Goal: Communication & Community: Answer question/provide support

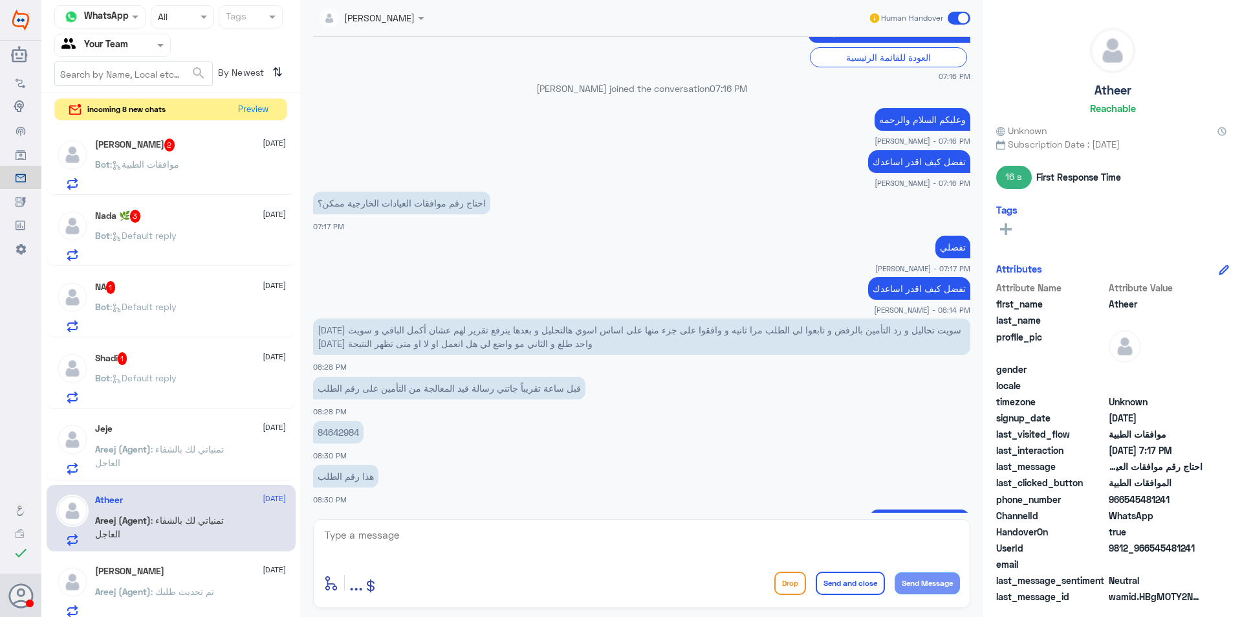
scroll to position [830, 0]
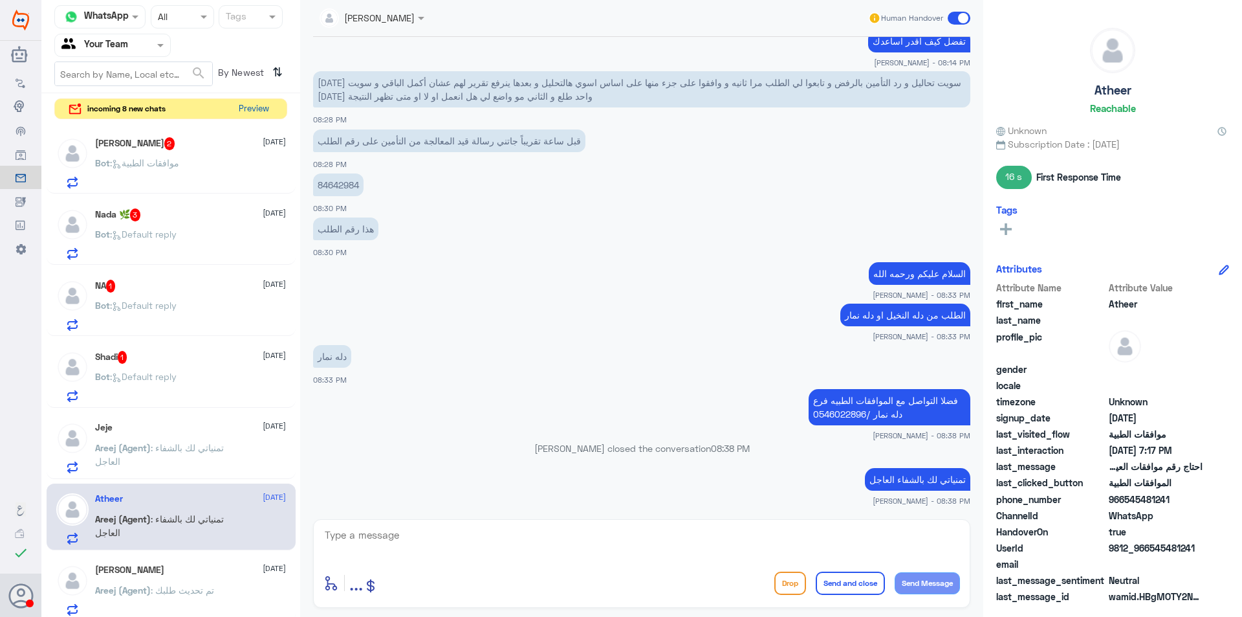
click at [257, 104] on button "Preview" at bounding box center [254, 109] width 40 height 20
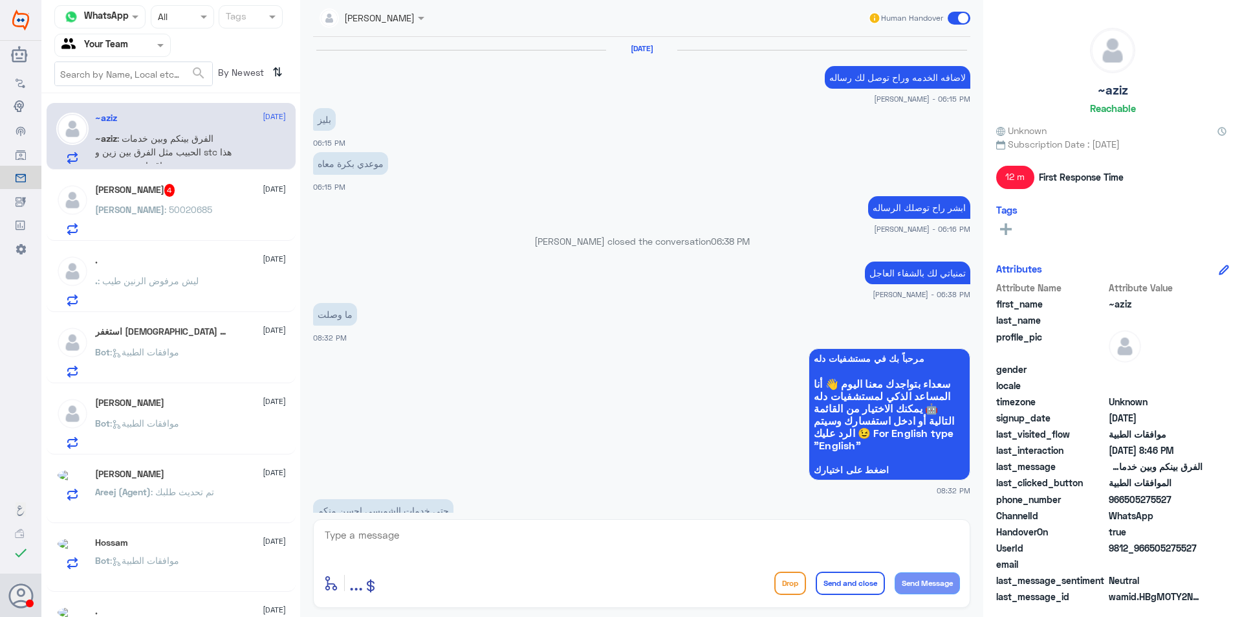
scroll to position [928, 0]
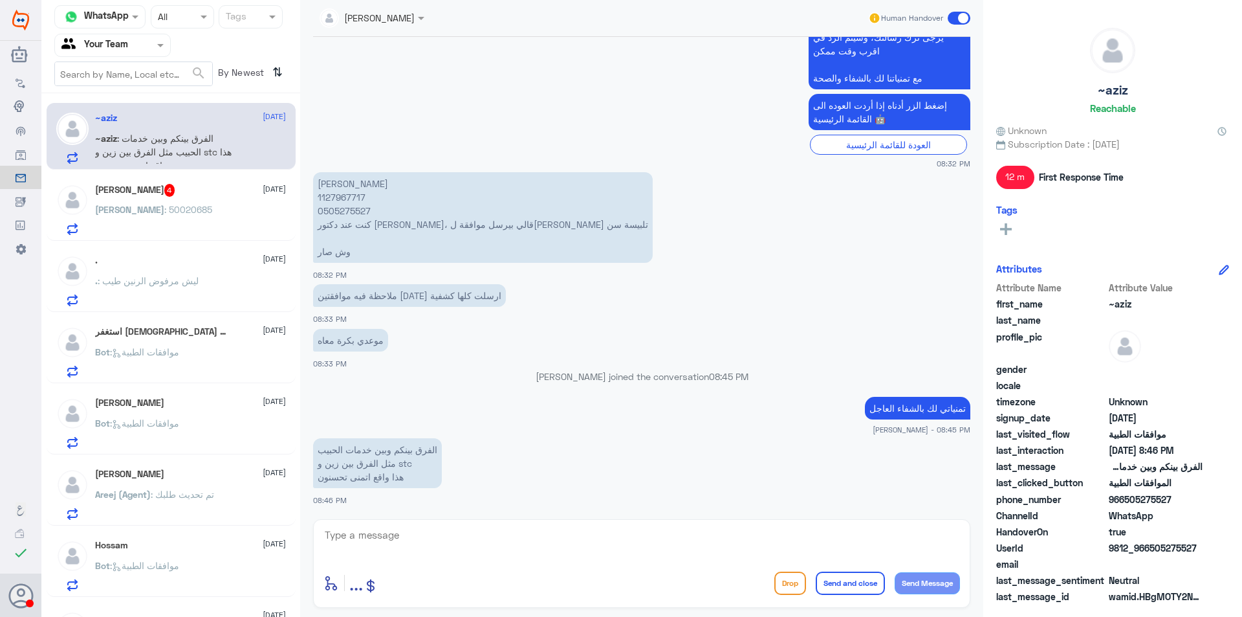
click at [202, 203] on div "Osman 4 [DATE] Osman : 50020685" at bounding box center [190, 209] width 191 height 51
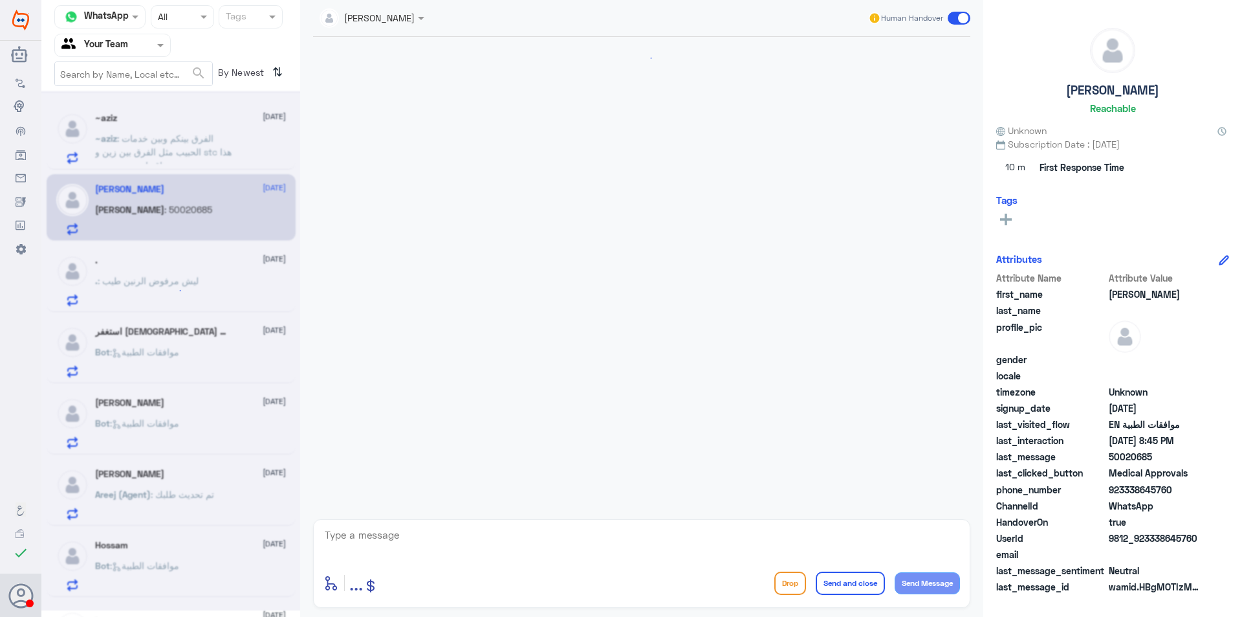
scroll to position [345, 0]
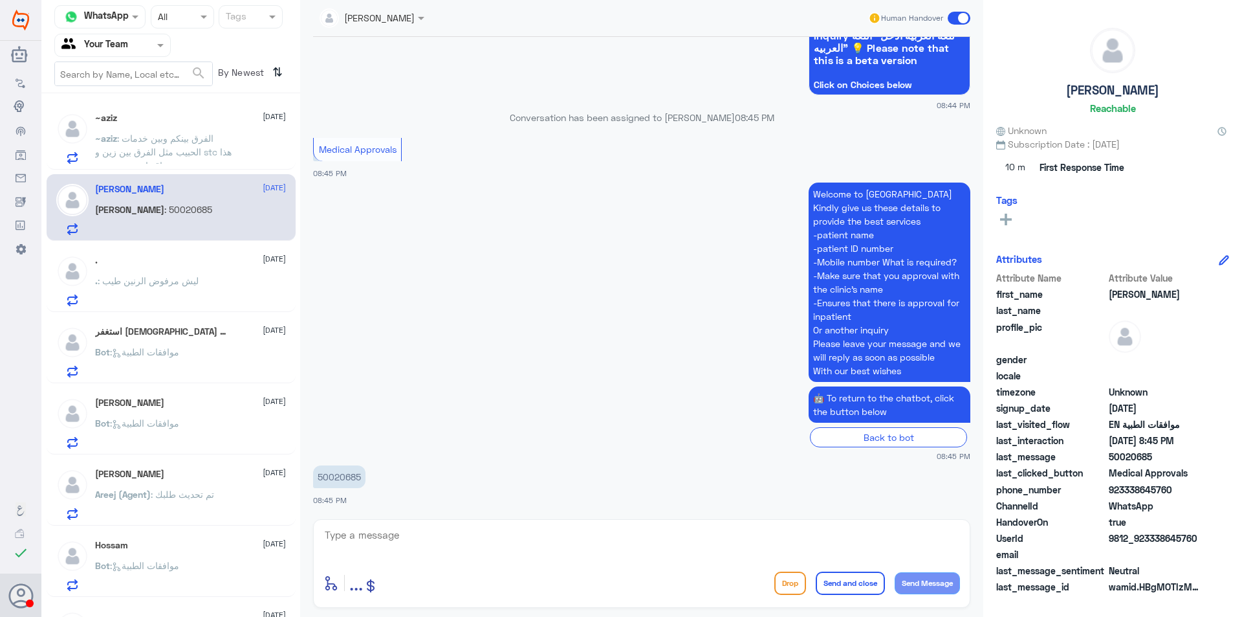
click at [208, 131] on div "~aziz [DATE] ~aziz : الفرق بينكم وبين خدمات الحبيب مثل الفرق بين زين و stc هذا …" at bounding box center [190, 138] width 191 height 51
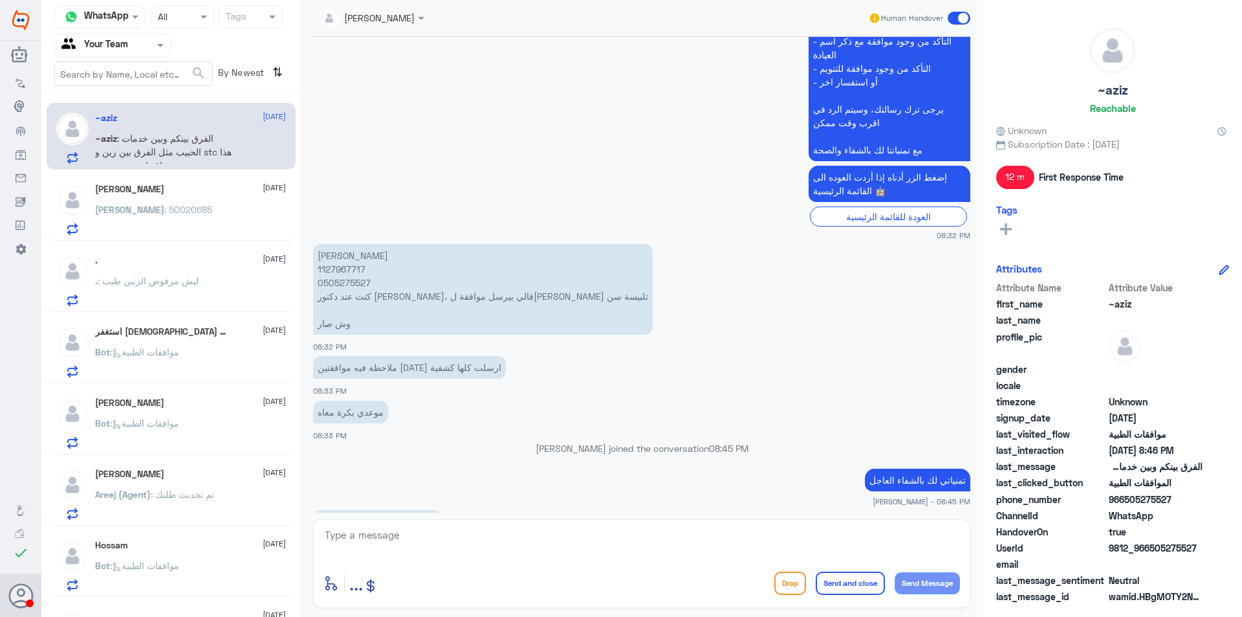
scroll to position [928, 0]
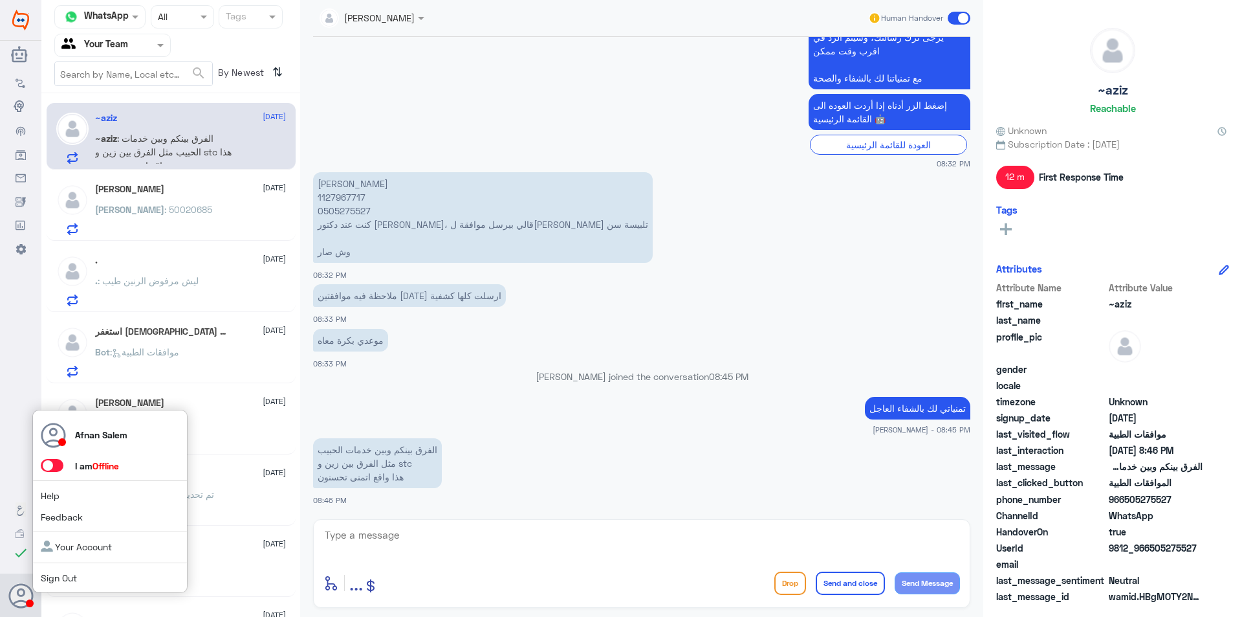
click at [62, 572] on link "Sign Out" at bounding box center [59, 577] width 36 height 11
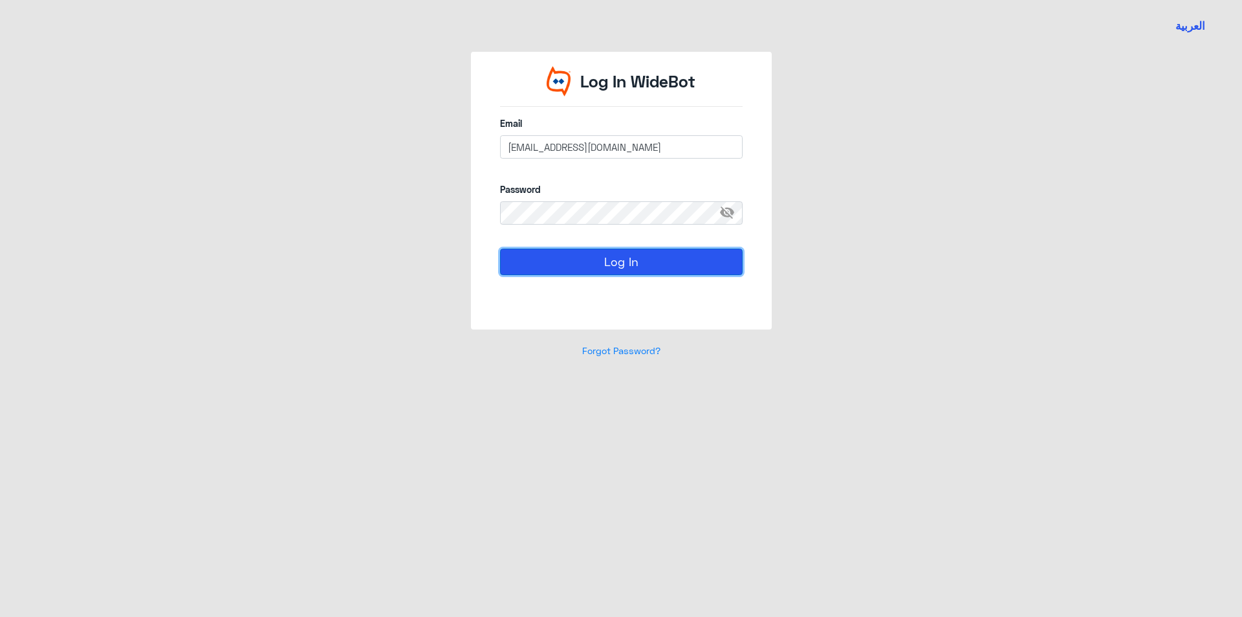
click at [675, 254] on button "Log In" at bounding box center [621, 261] width 243 height 26
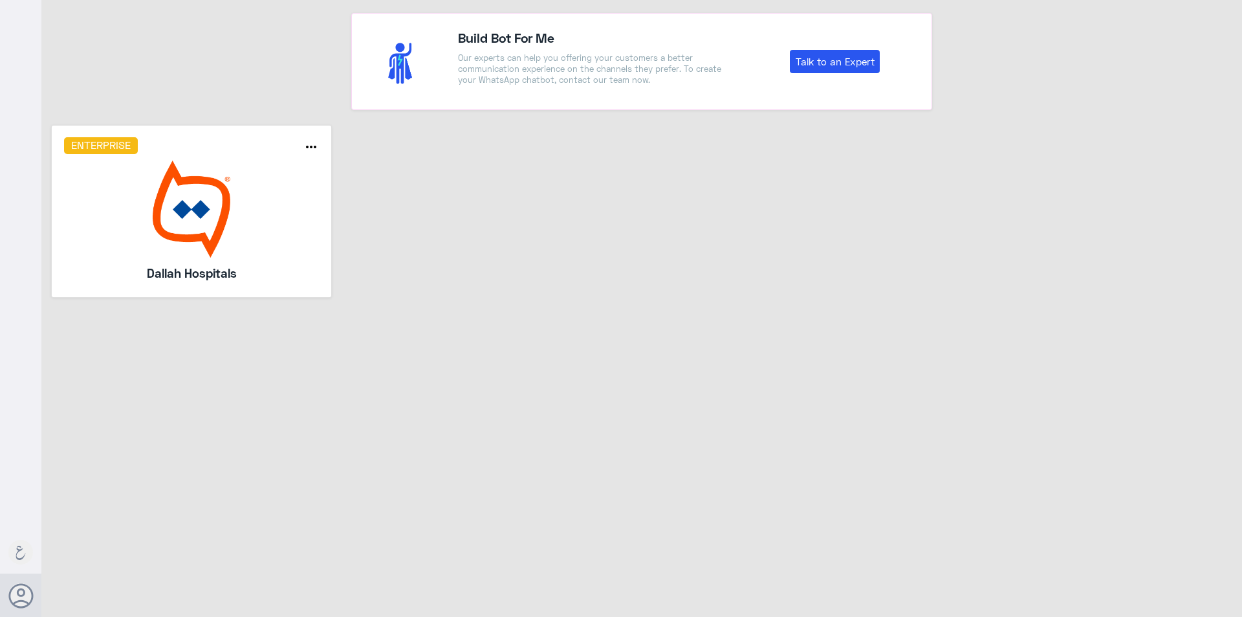
click at [217, 225] on img at bounding box center [192, 208] width 256 height 97
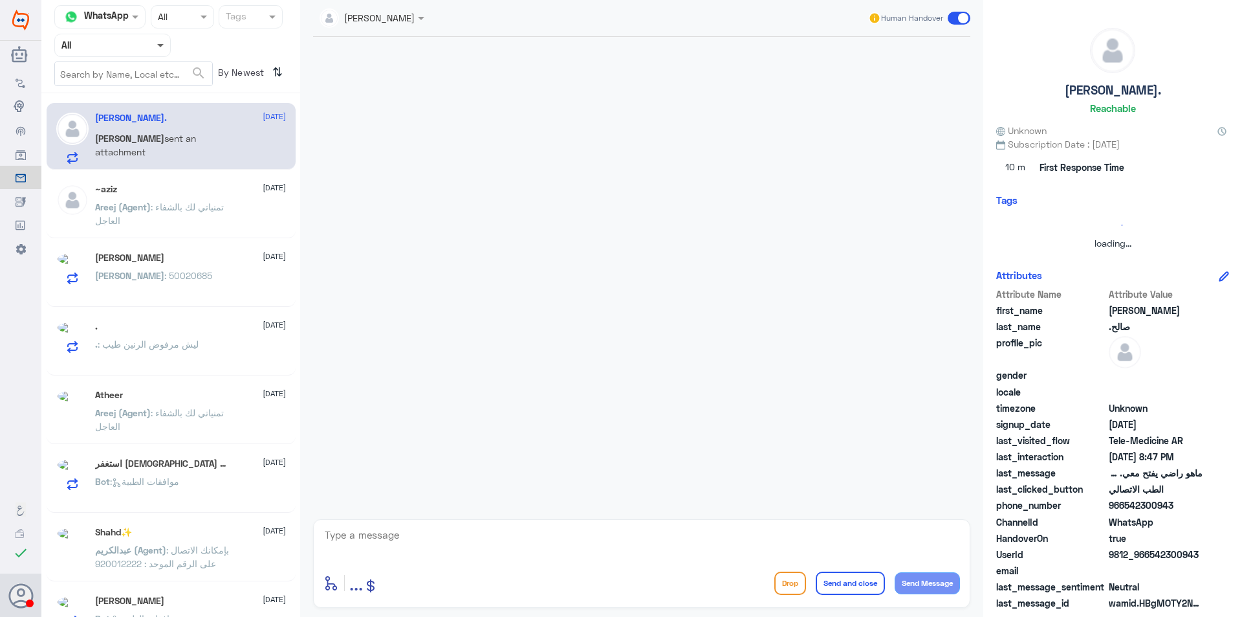
click at [158, 45] on span at bounding box center [160, 46] width 6 height 5
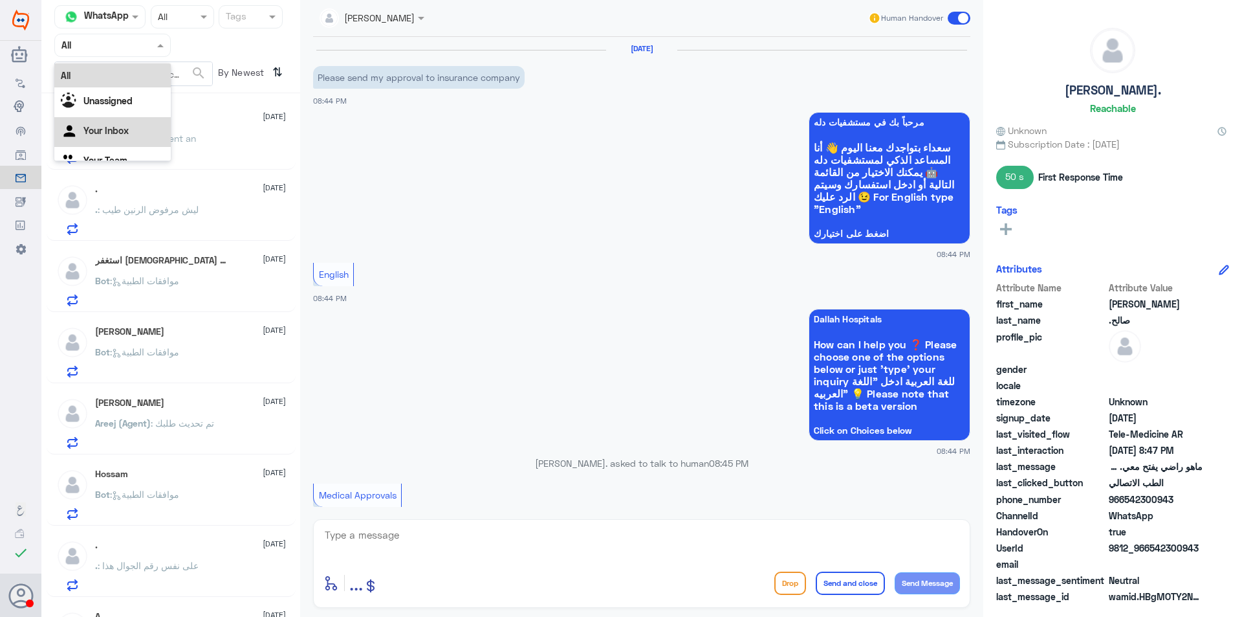
scroll to position [345, 0]
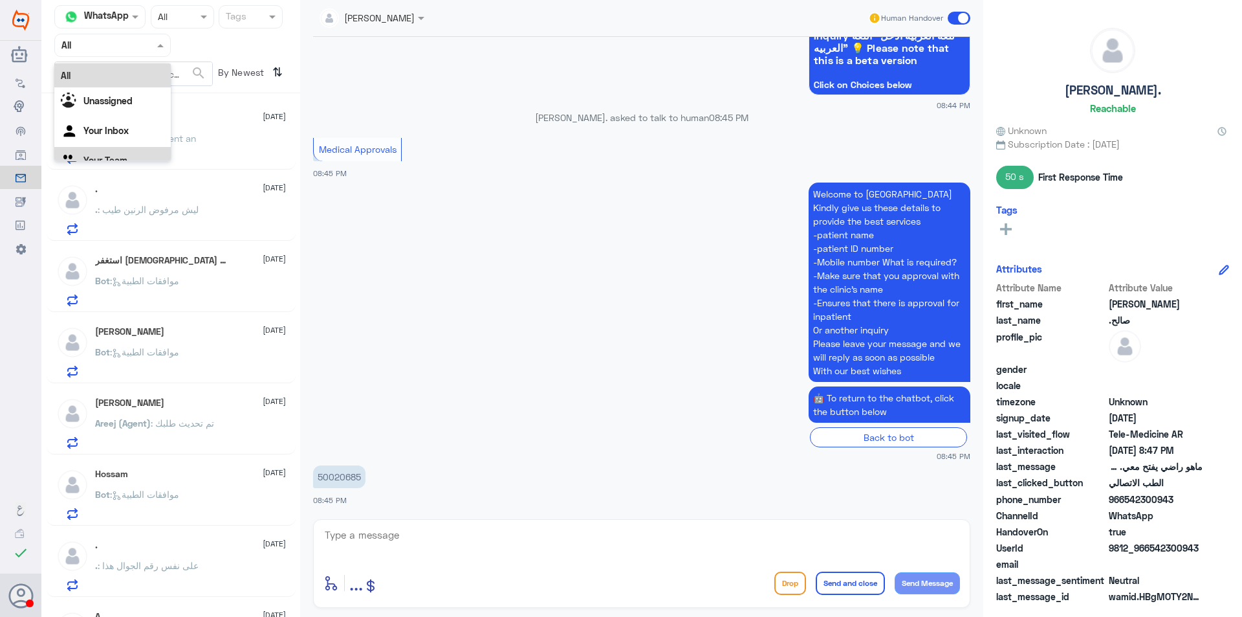
click at [137, 151] on div "Your Team" at bounding box center [112, 162] width 116 height 30
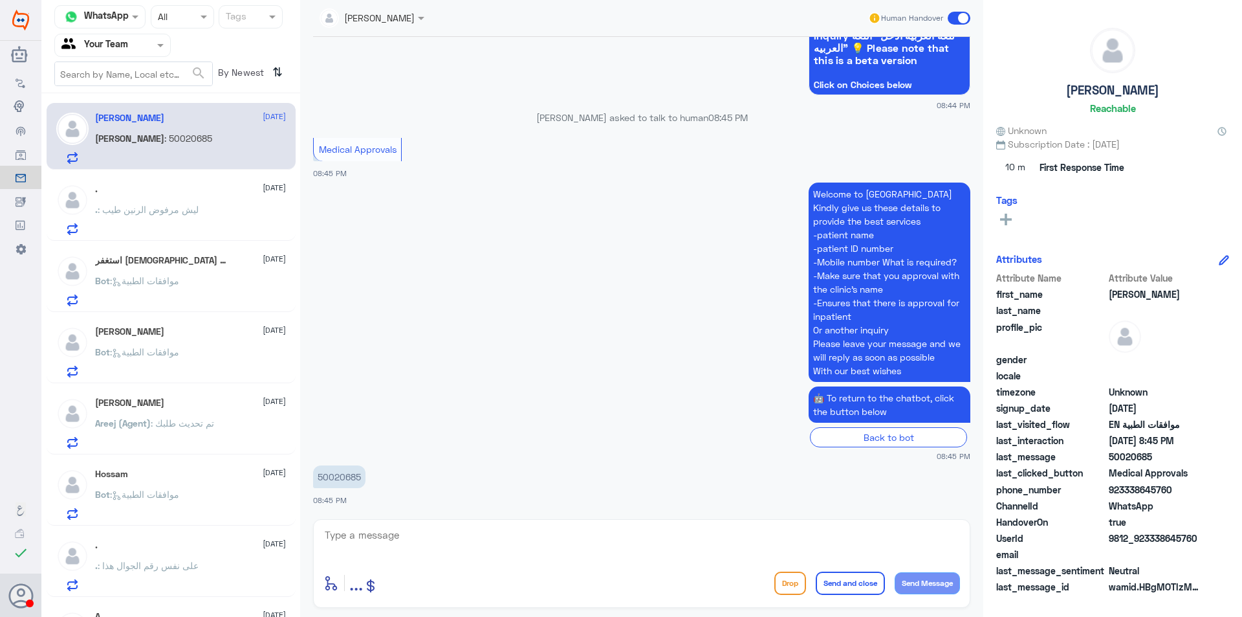
click at [353, 474] on p "50020685" at bounding box center [339, 476] width 52 height 23
copy p "50020685"
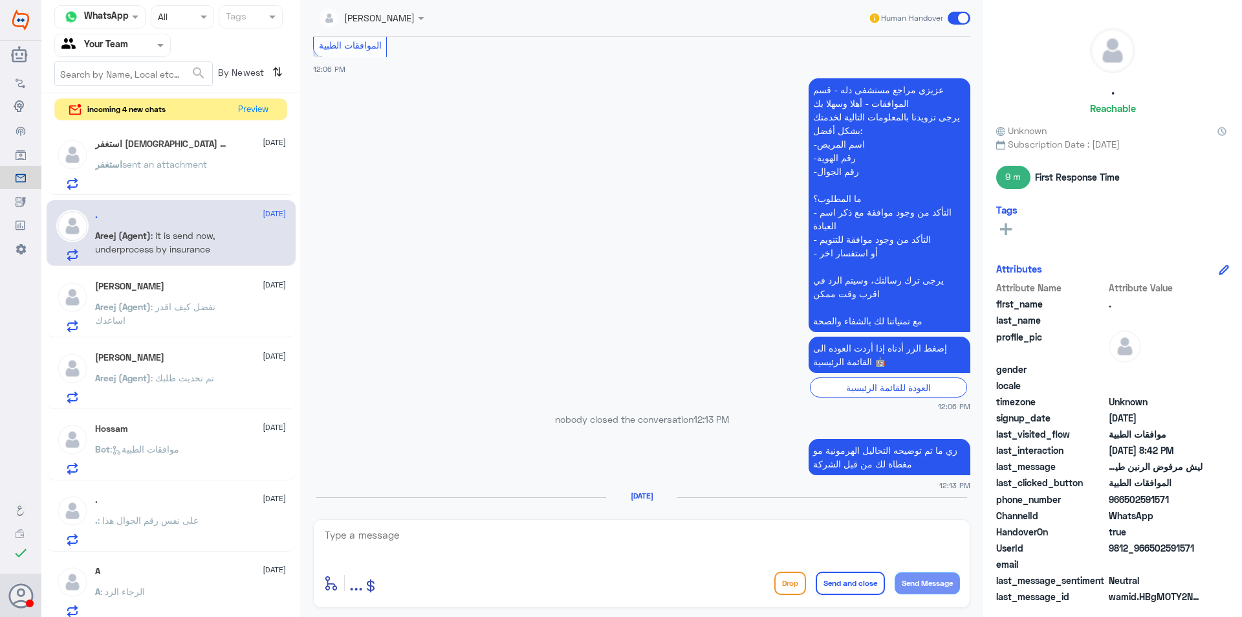
scroll to position [1162, 0]
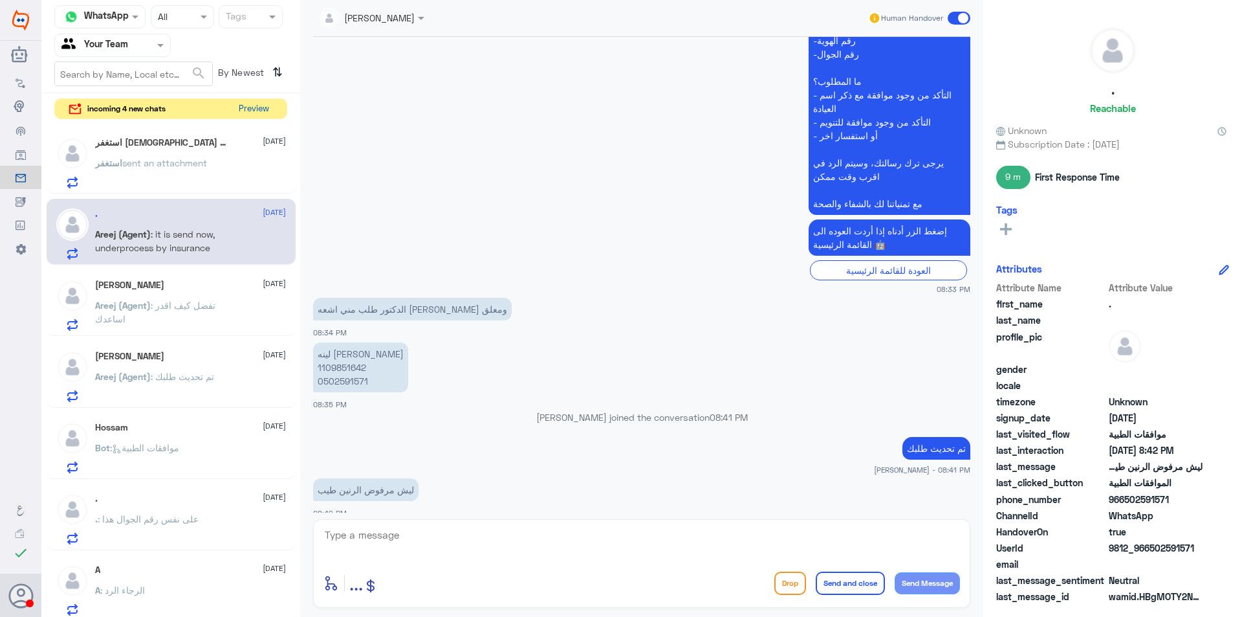
click at [258, 112] on button "Preview" at bounding box center [254, 109] width 40 height 20
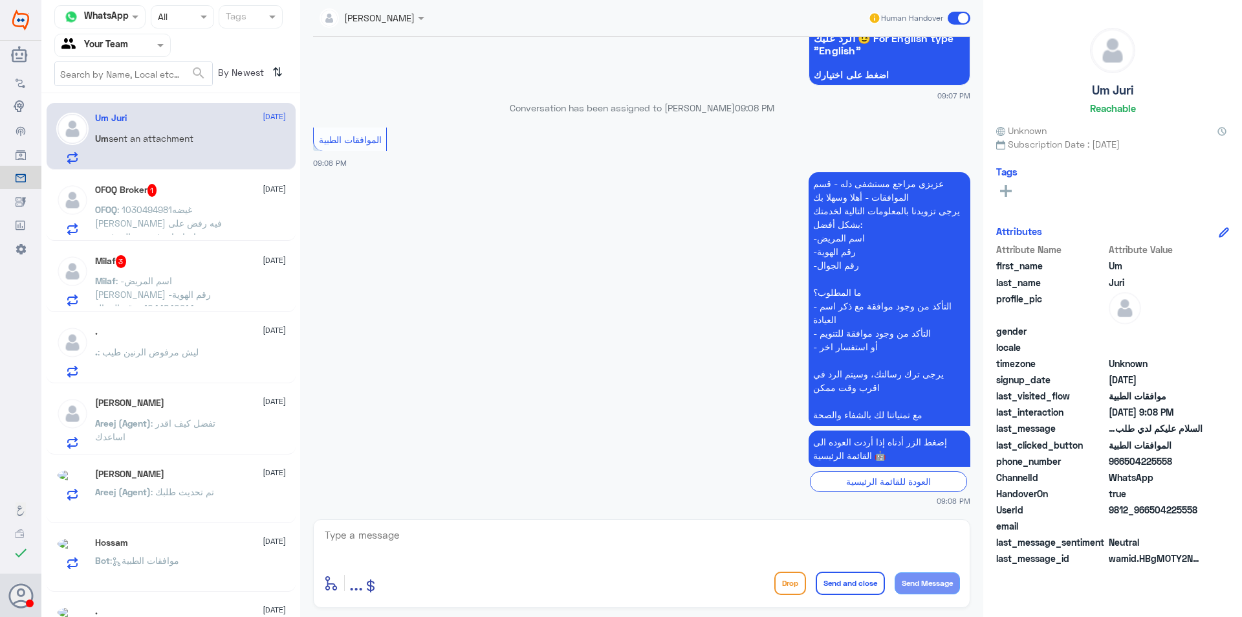
scroll to position [1305, 0]
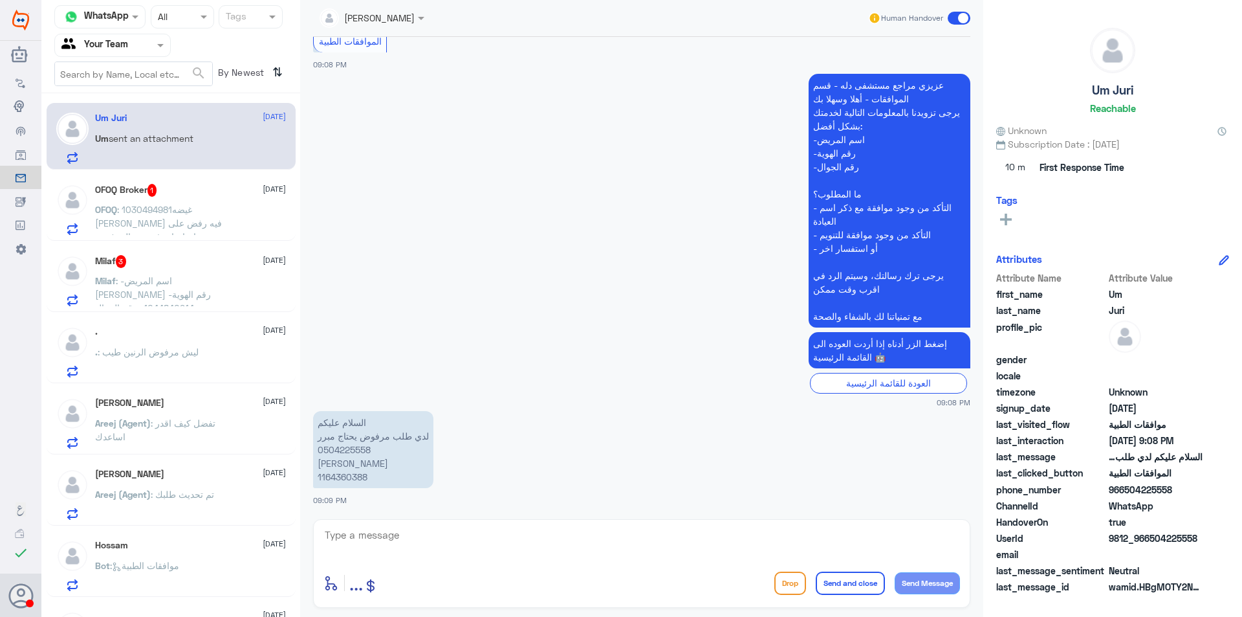
click at [221, 217] on p "OFOQ : 1030494981غيضه [PERSON_NAME] فيه رفض على تمديد تنويم احتاج اعرف وش المرف…" at bounding box center [168, 218] width 146 height 32
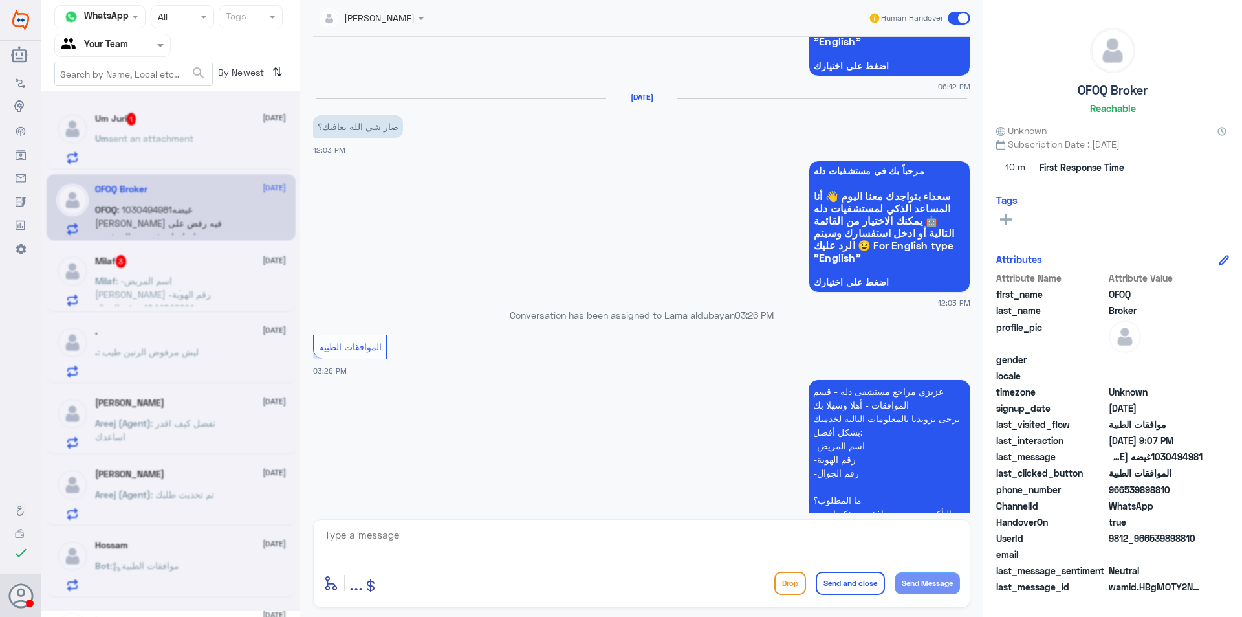
scroll to position [1450, 0]
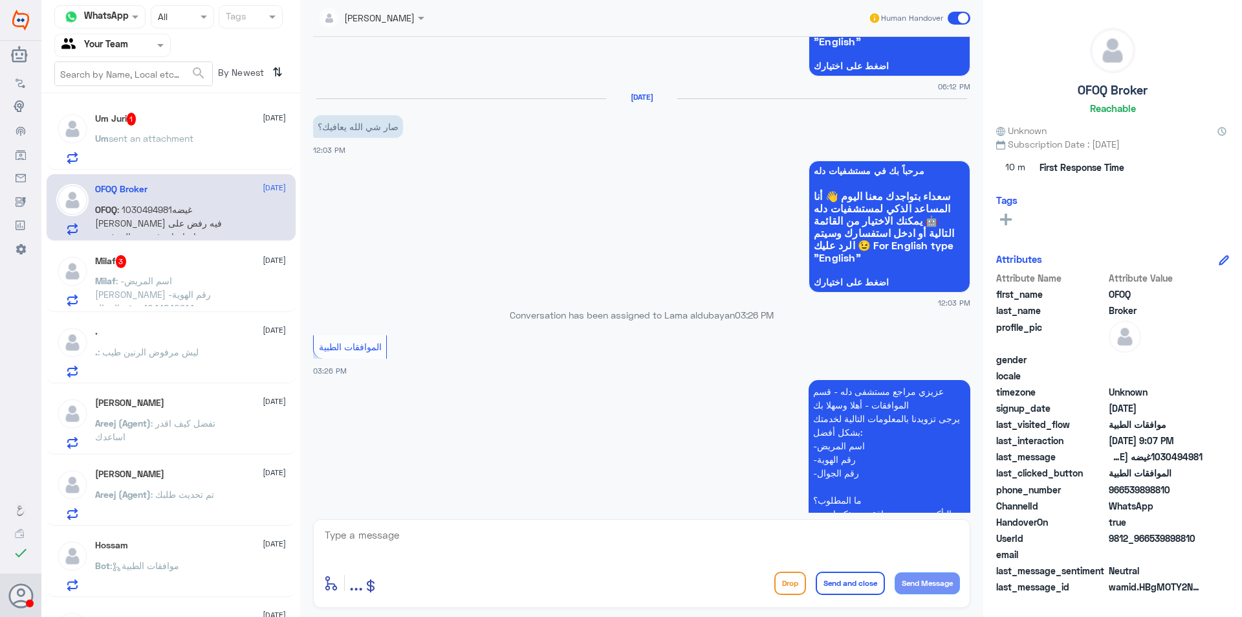
drag, startPoint x: 1173, startPoint y: 489, endPoint x: 1126, endPoint y: 494, distance: 48.1
click at [1126, 494] on span "966539898810" at bounding box center [1156, 490] width 94 height 14
copy span "539898810"
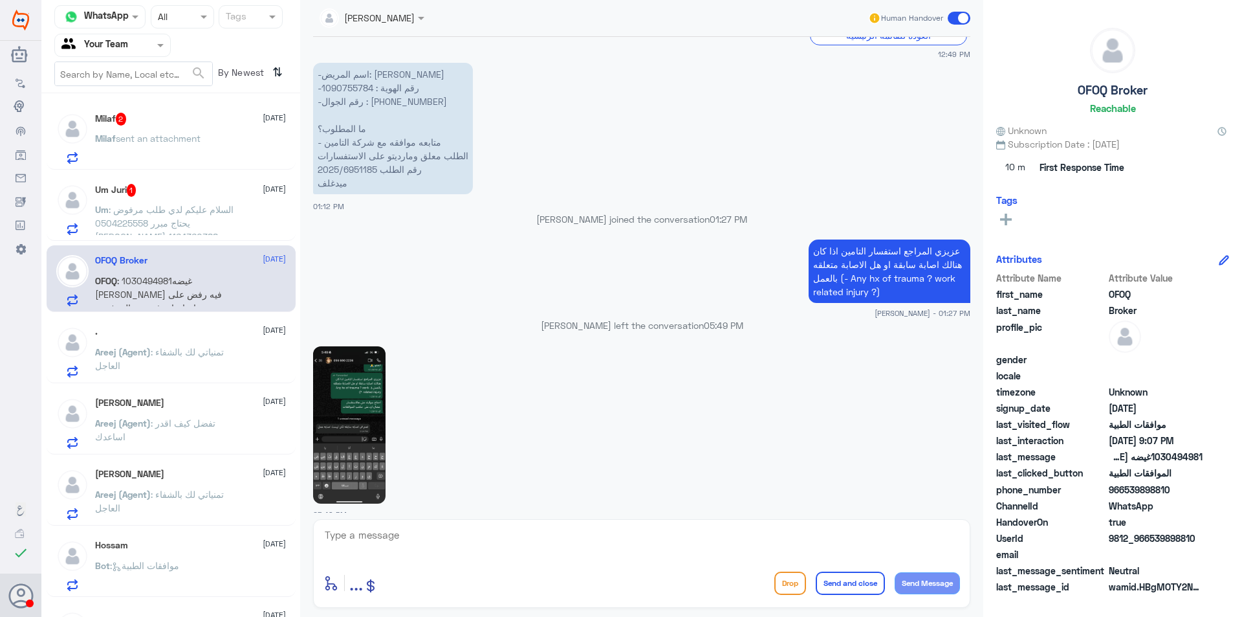
scroll to position [774, 0]
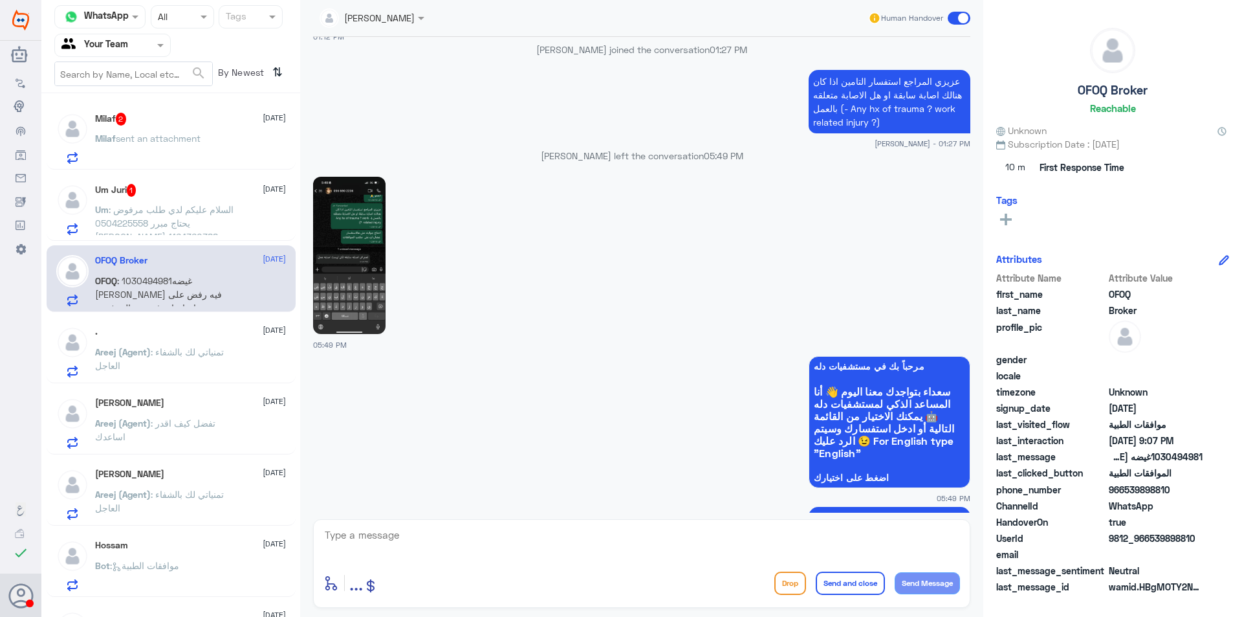
click at [361, 280] on img at bounding box center [349, 255] width 72 height 157
click at [189, 137] on span "sent an attachment" at bounding box center [158, 138] width 85 height 11
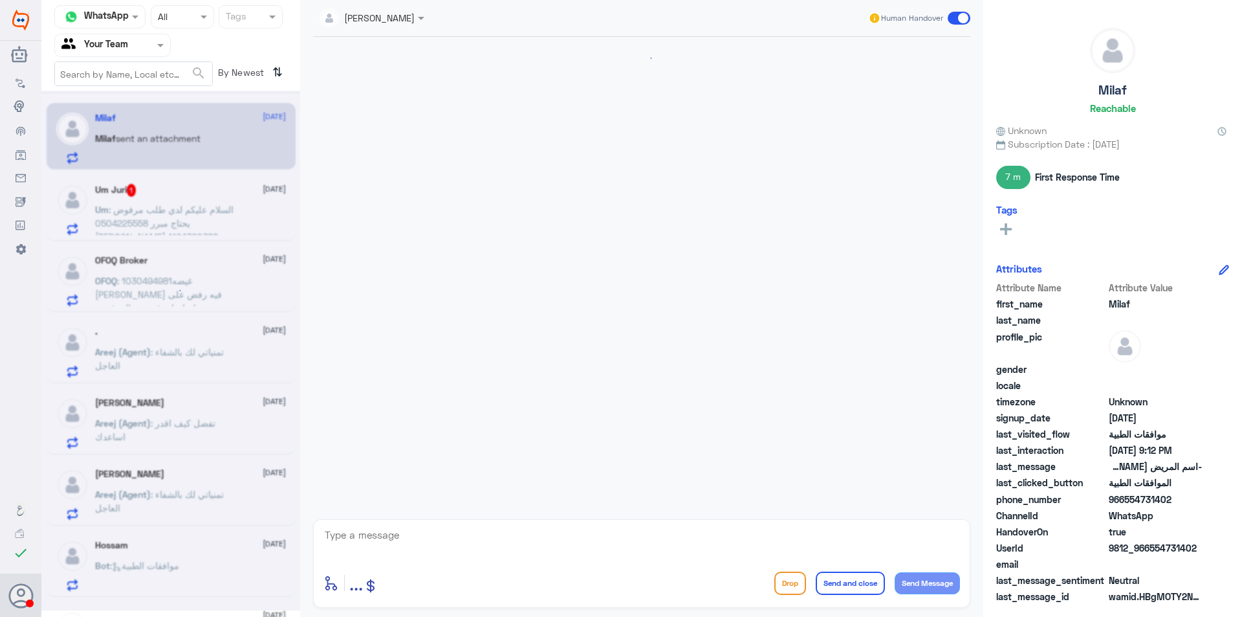
scroll to position [479, 0]
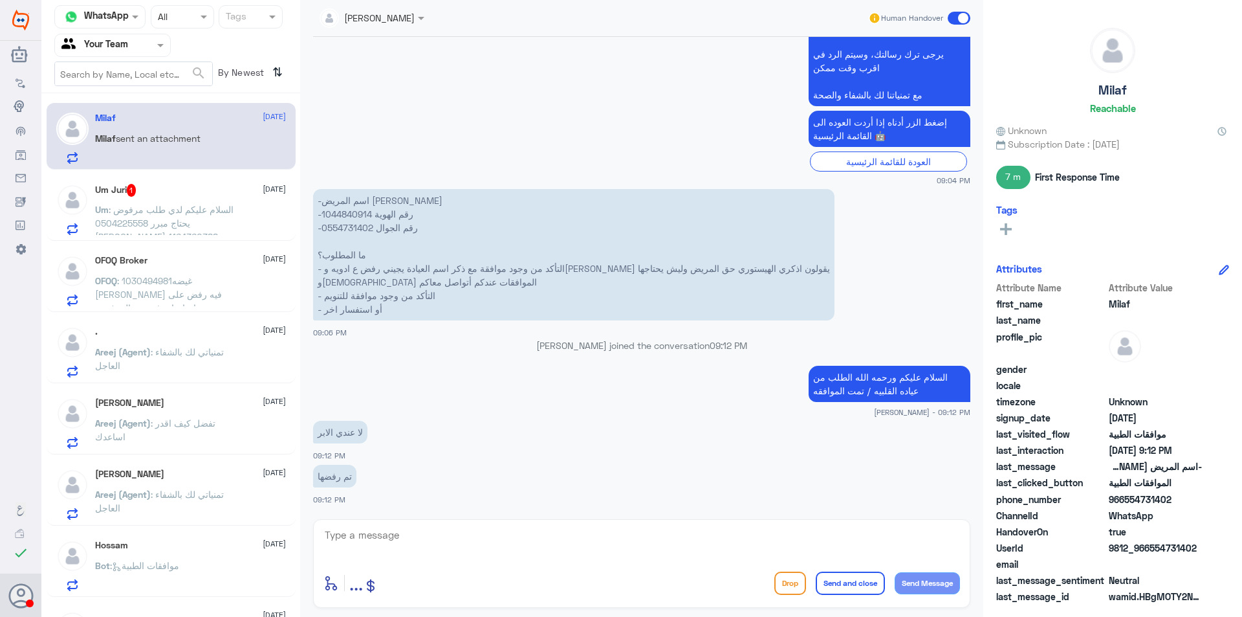
click at [347, 232] on p "-اسم المريض [PERSON_NAME] -رقم الهوية 1044840914 -رقم الجوال 0554731402 ما المط…" at bounding box center [573, 254] width 521 height 131
copy p "0554731402"
click at [202, 227] on span ": السلام عليكم لدي طلب مرفوض يحتاج مبرر 0504225558 [PERSON_NAME] 1164360388" at bounding box center [164, 223] width 138 height 38
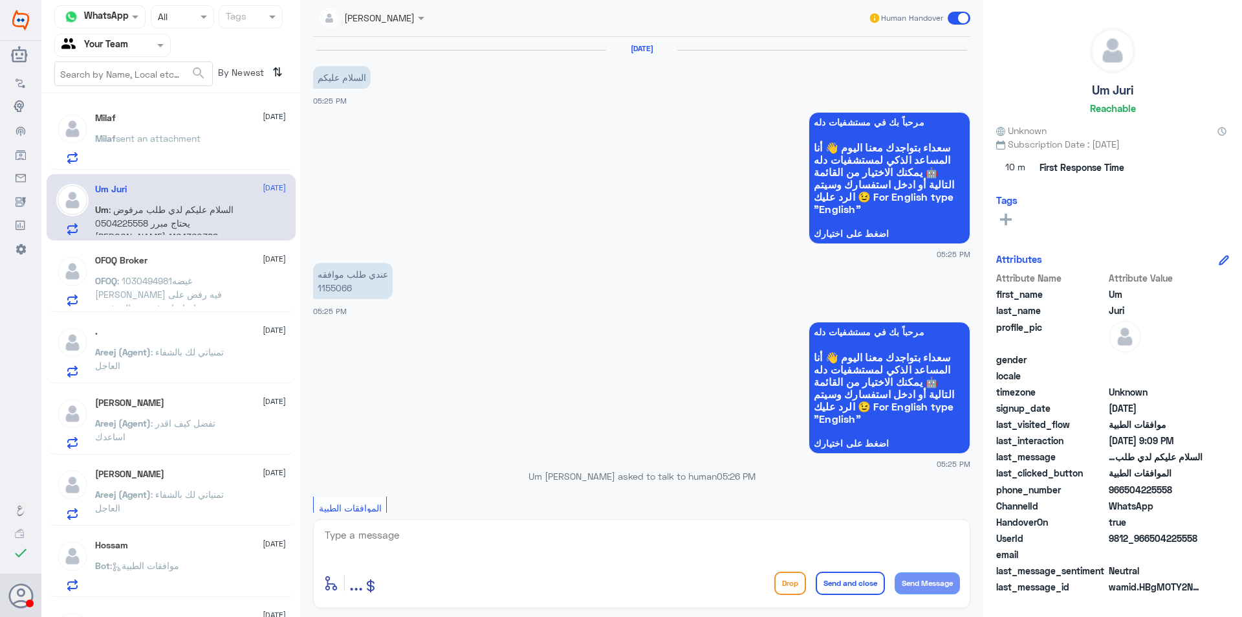
scroll to position [1305, 0]
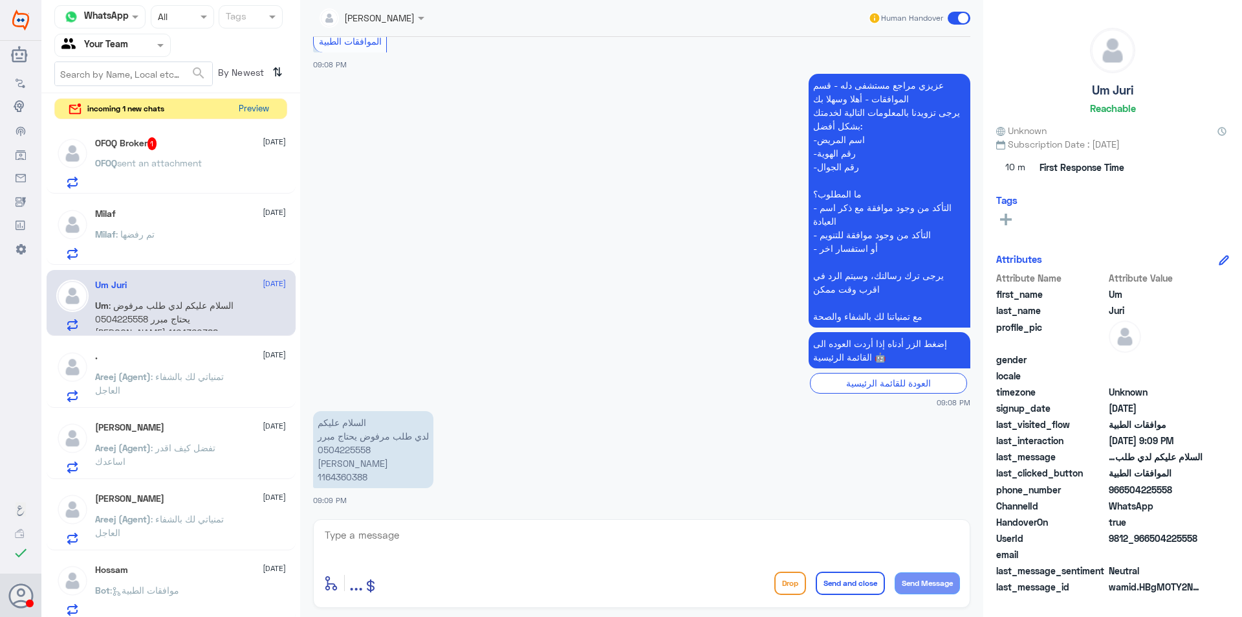
click at [249, 107] on button "Preview" at bounding box center [254, 109] width 40 height 20
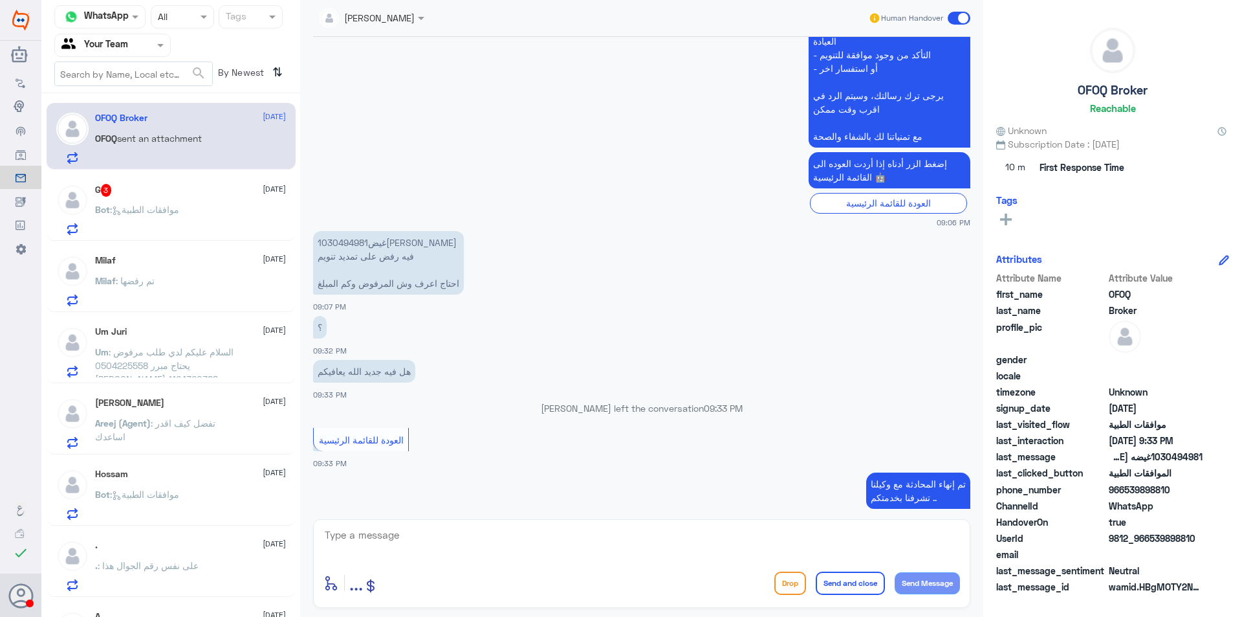
scroll to position [492, 0]
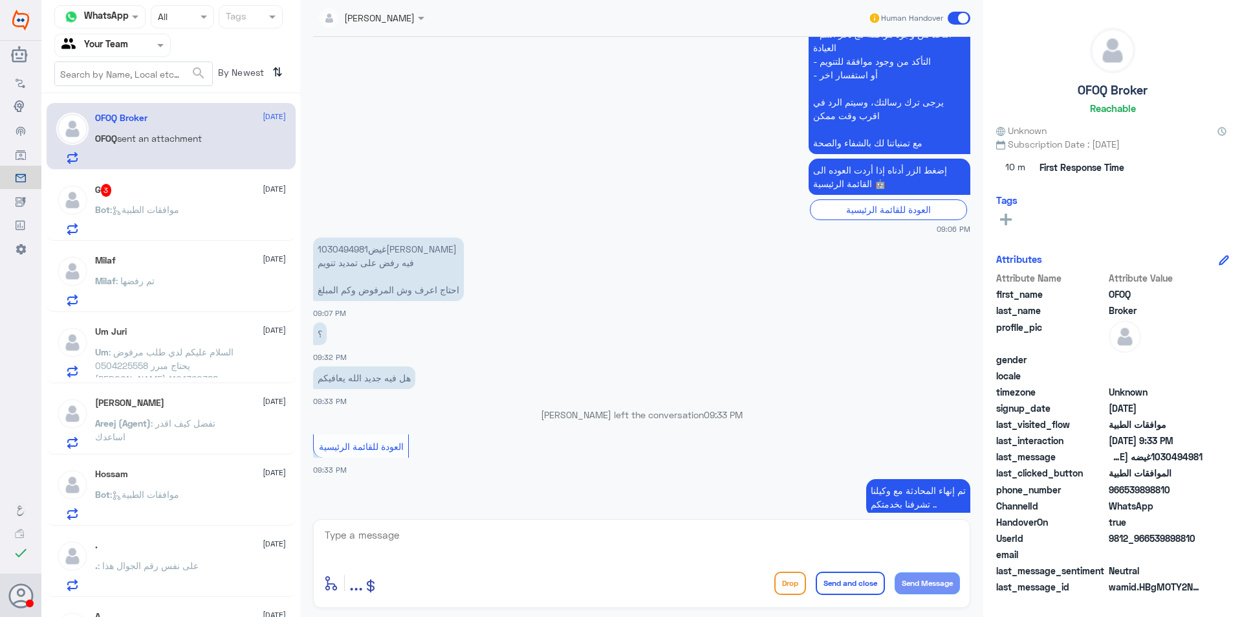
click at [185, 359] on p "Um : السلام عليكم لدي طلب مرفوض يحتاج مبرر 0504225558 [PERSON_NAME] 1164360388" at bounding box center [168, 361] width 146 height 32
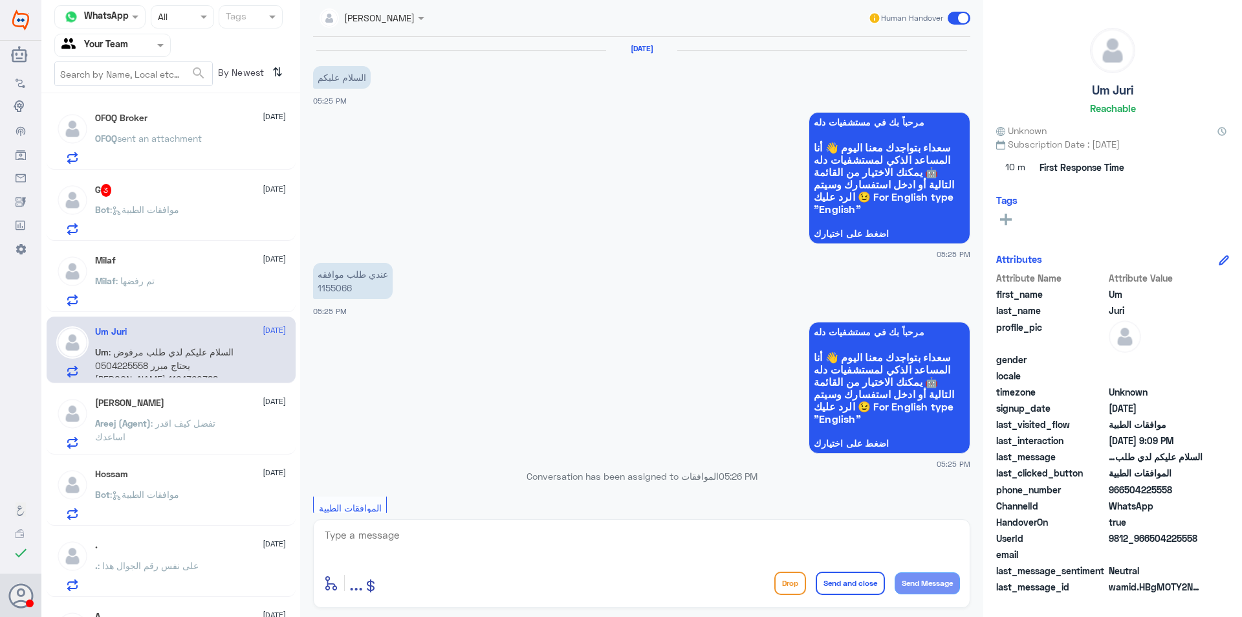
scroll to position [1305, 0]
